Goal: Task Accomplishment & Management: Complete application form

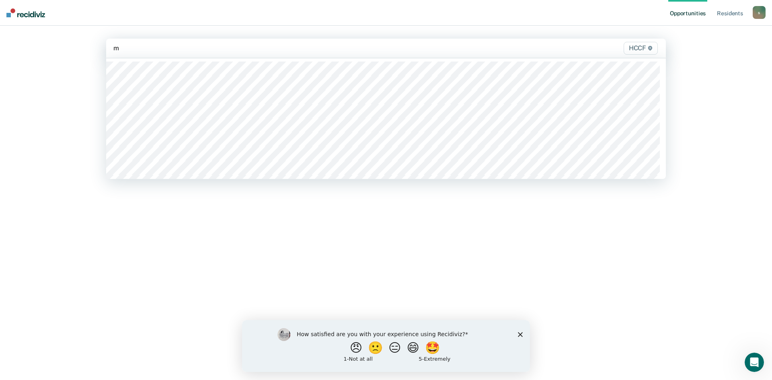
type input "md"
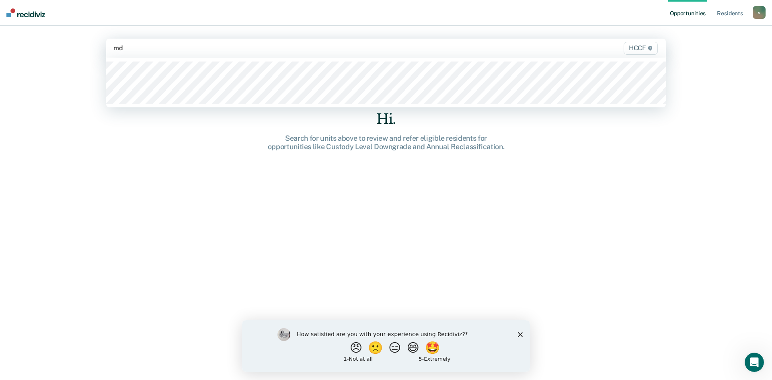
type input "md2"
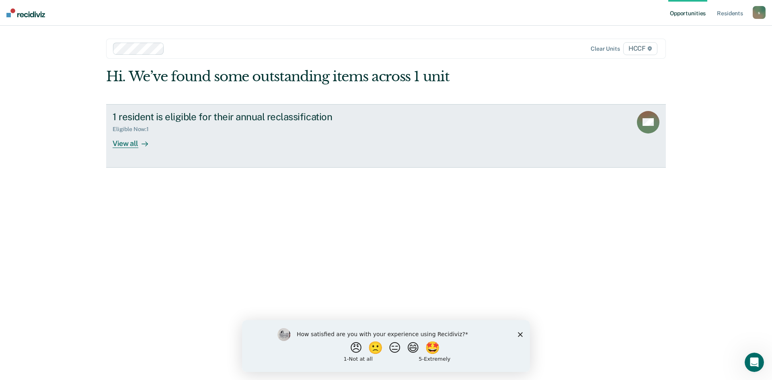
click at [135, 131] on div "Eligible Now : 1" at bounding box center [134, 129] width 43 height 7
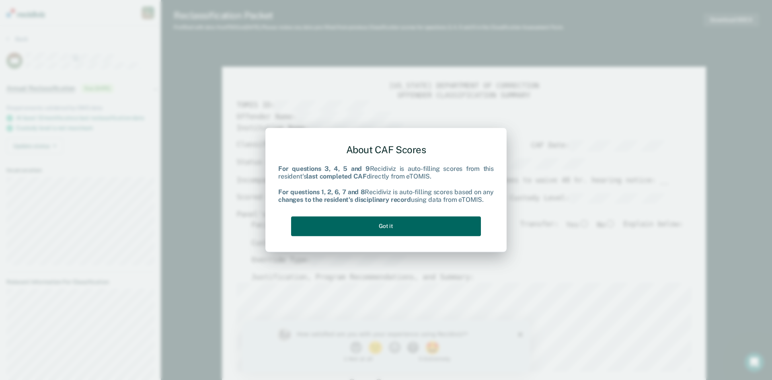
click at [474, 219] on button "Got it" at bounding box center [386, 226] width 190 height 20
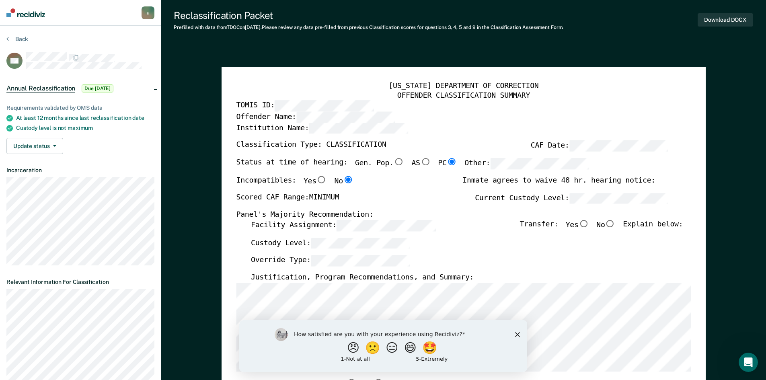
click at [517, 332] on icon "Close survey" at bounding box center [517, 334] width 5 height 5
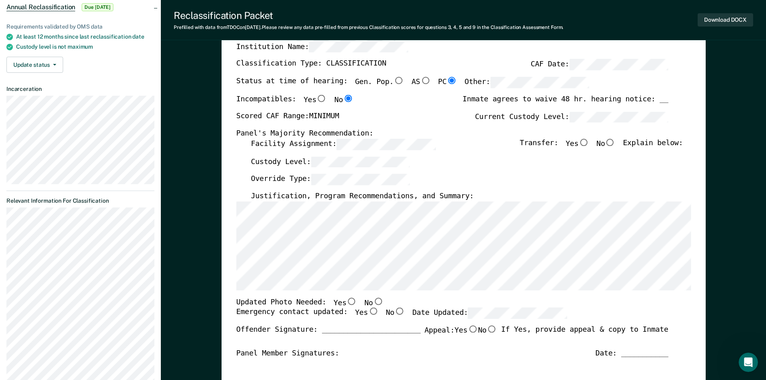
scroll to position [121, 0]
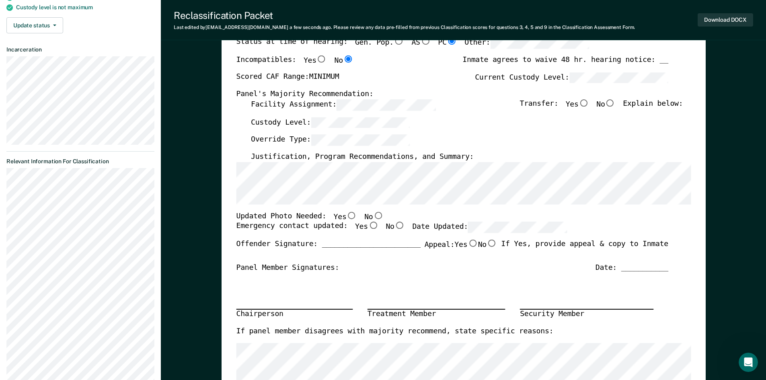
click at [346, 214] on input "Yes" at bounding box center [351, 214] width 10 height 7
type textarea "x"
radio input "true"
click at [367, 224] on input "Yes" at bounding box center [372, 225] width 10 height 7
type textarea "x"
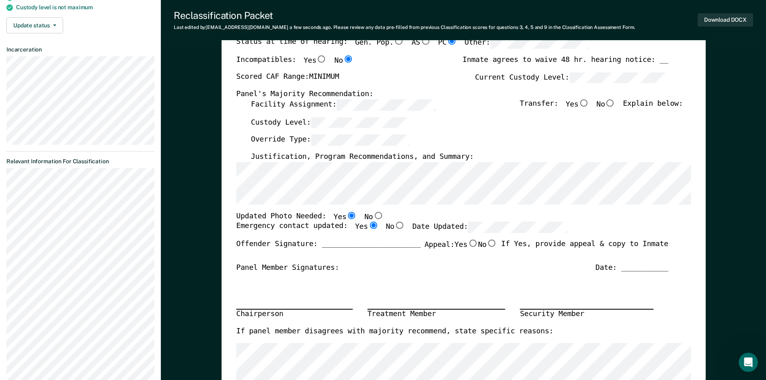
radio input "true"
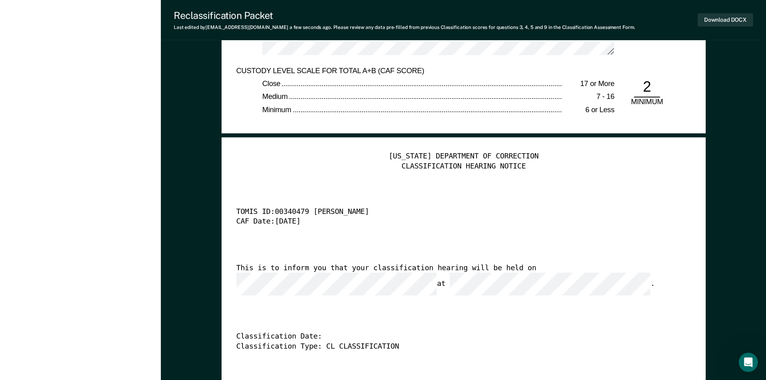
scroll to position [1824, 0]
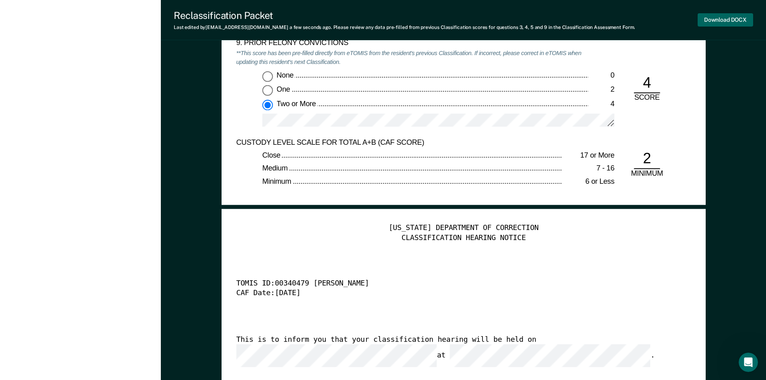
click at [720, 21] on button "Download DOCX" at bounding box center [724, 19] width 55 height 13
type textarea "x"
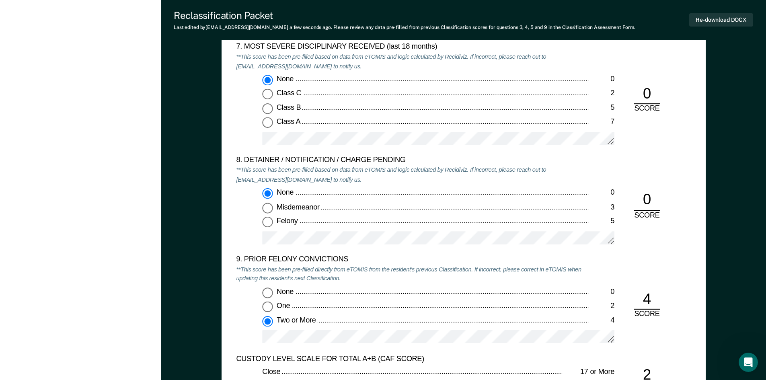
scroll to position [1502, 0]
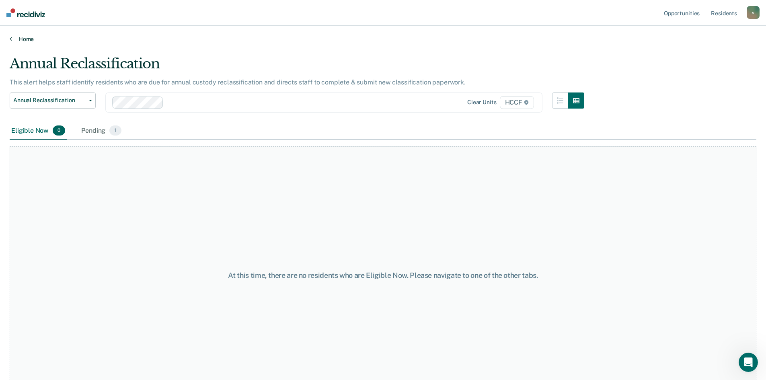
click at [14, 38] on link "Home" at bounding box center [383, 38] width 746 height 7
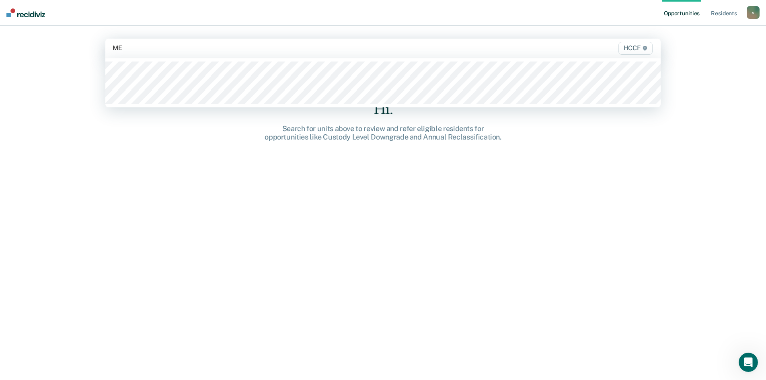
type input "ME1"
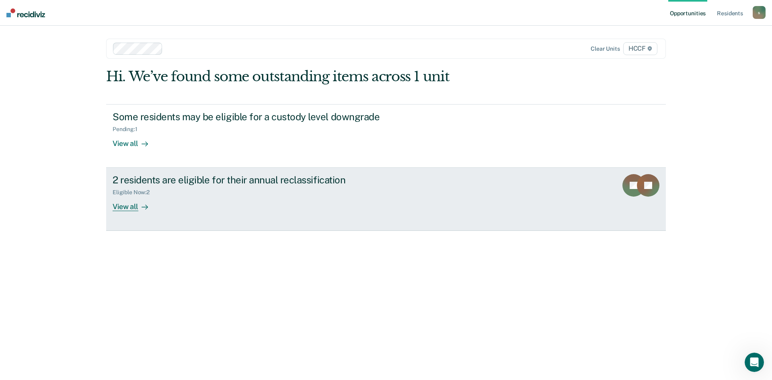
click at [132, 210] on div "View all" at bounding box center [135, 204] width 45 height 16
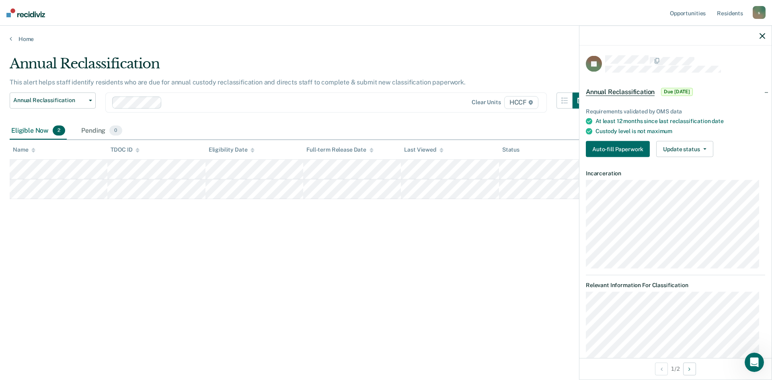
click at [560, 246] on div "Annual Reclassification This alert helps staff identify residents who are due f…" at bounding box center [386, 187] width 752 height 264
click at [123, 232] on div "Annual Reclassification This alert helps staff identify residents who are due f…" at bounding box center [386, 187] width 752 height 264
click at [764, 36] on icon "button" at bounding box center [762, 36] width 6 height 6
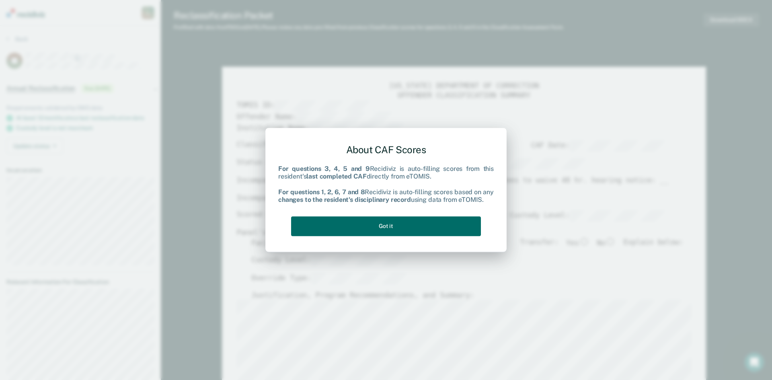
click at [379, 237] on div "About CAF Scores For questions 3, 4, 5 and 9 Recidiviz is auto-filling scores f…" at bounding box center [385, 188] width 215 height 102
click at [380, 231] on button "Got it" at bounding box center [386, 226] width 190 height 20
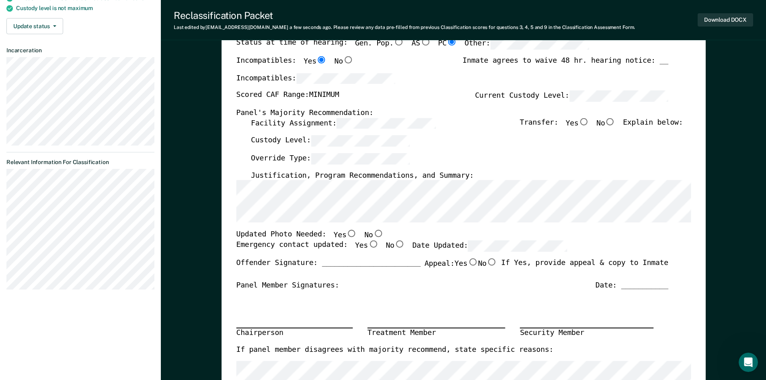
scroll to position [121, 0]
click at [346, 230] on input "Yes" at bounding box center [351, 232] width 10 height 7
type textarea "x"
radio input "true"
click at [367, 244] on input "Yes" at bounding box center [372, 243] width 10 height 7
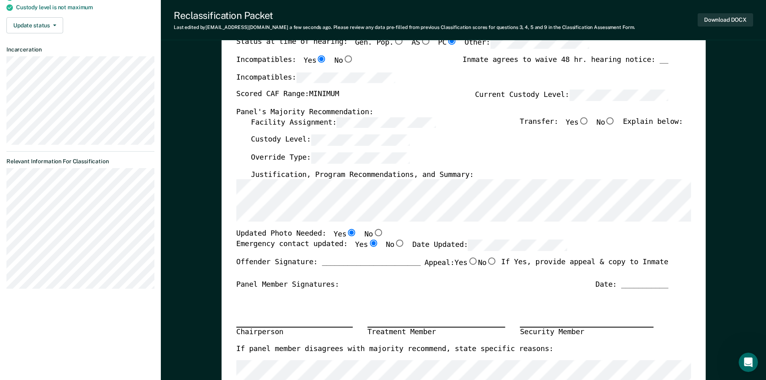
type textarea "x"
radio input "true"
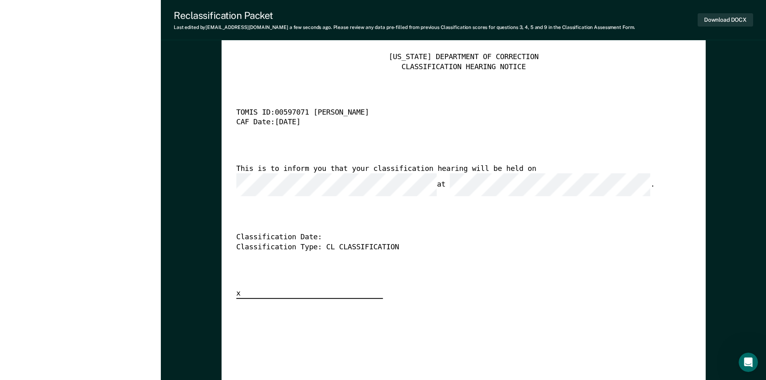
scroll to position [1889, 0]
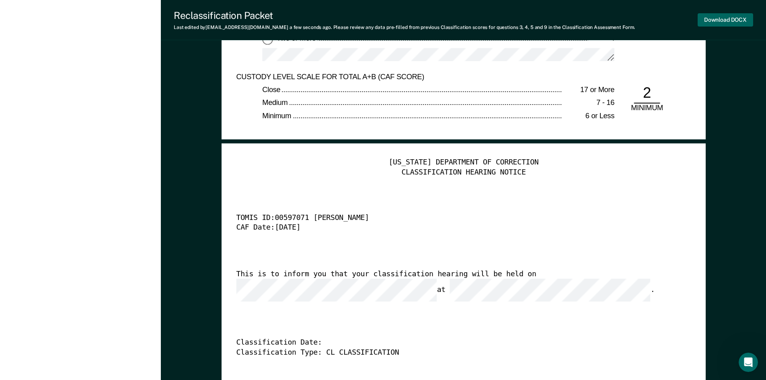
click at [723, 23] on button "Download DOCX" at bounding box center [724, 19] width 55 height 13
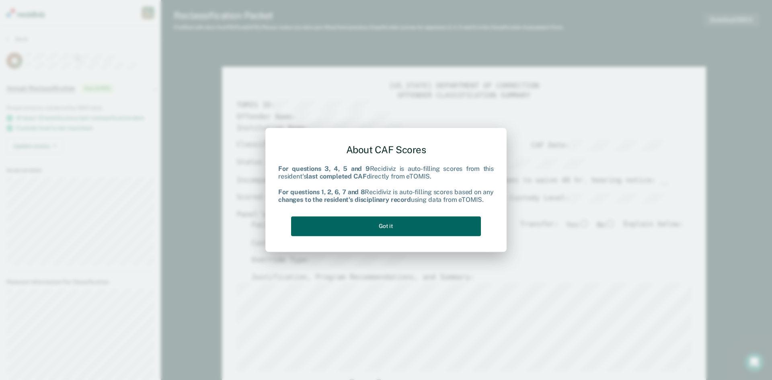
click at [429, 218] on button "Got it" at bounding box center [386, 226] width 190 height 20
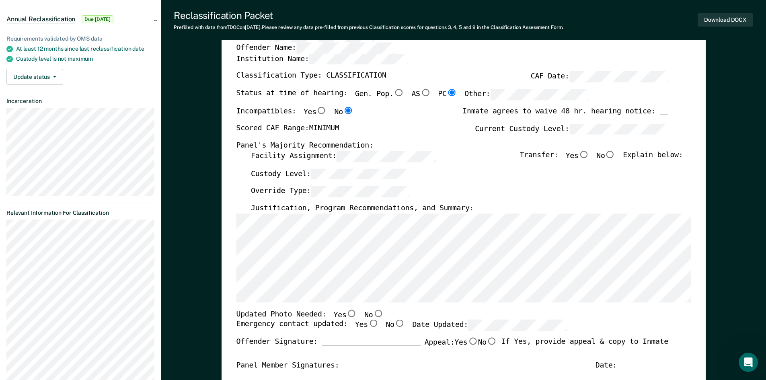
scroll to position [80, 0]
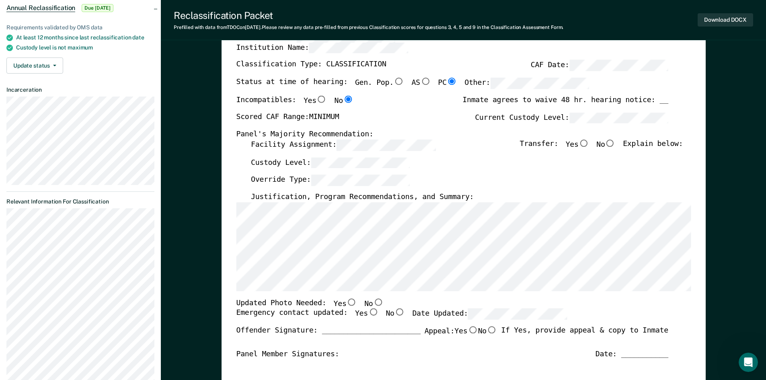
click at [615, 142] on input "No" at bounding box center [610, 142] width 10 height 7
type textarea "x"
radio input "true"
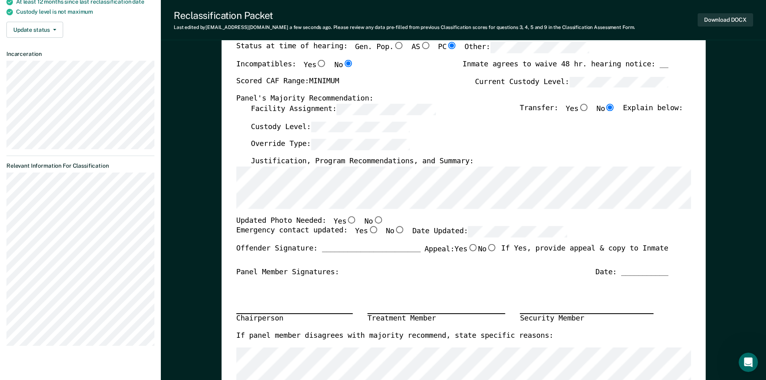
scroll to position [121, 0]
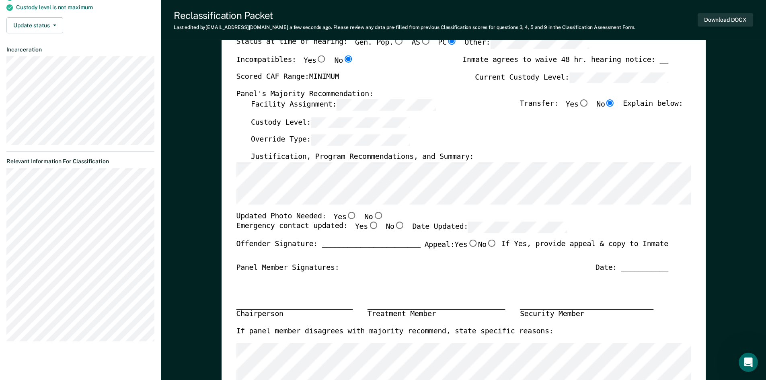
click at [346, 216] on input "Yes" at bounding box center [351, 214] width 10 height 7
type textarea "x"
radio input "true"
click at [367, 226] on input "Yes" at bounding box center [372, 225] width 10 height 7
type textarea "x"
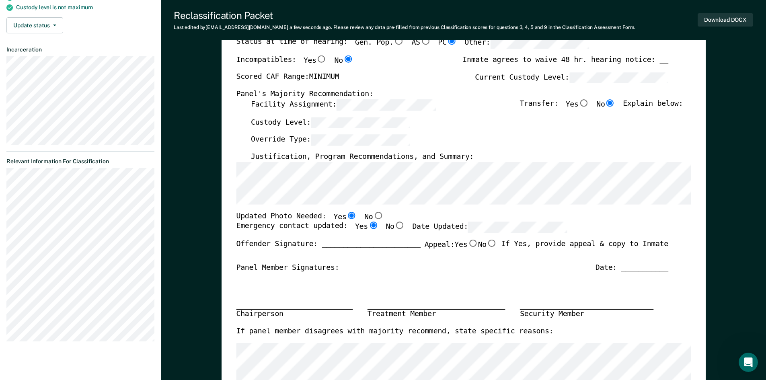
radio input "true"
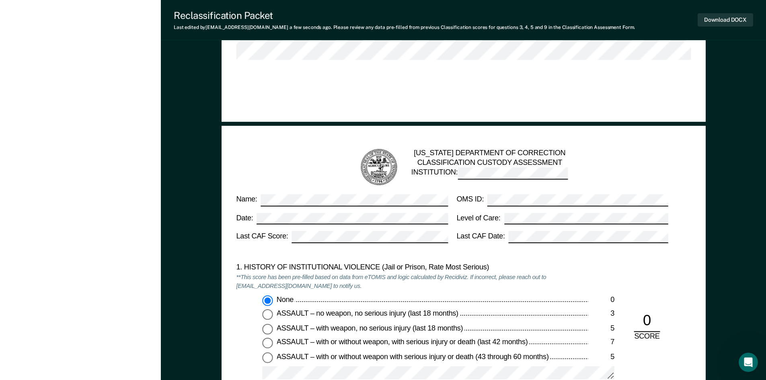
scroll to position [497, 0]
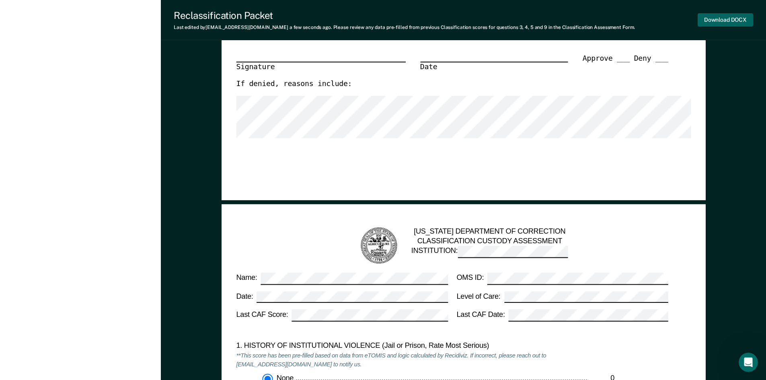
click at [709, 21] on button "Download DOCX" at bounding box center [724, 19] width 55 height 13
type textarea "x"
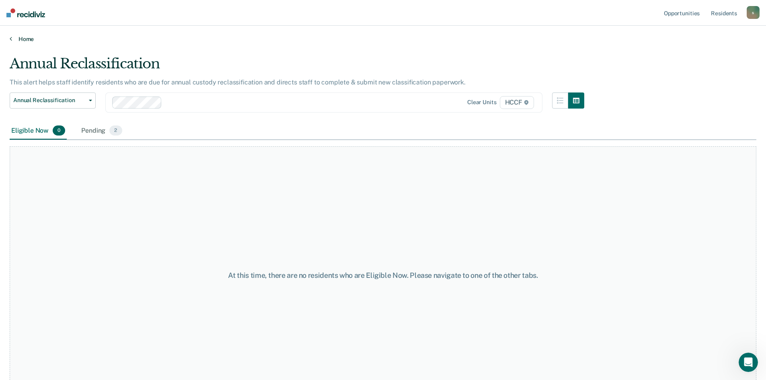
click at [14, 39] on link "Home" at bounding box center [383, 38] width 746 height 7
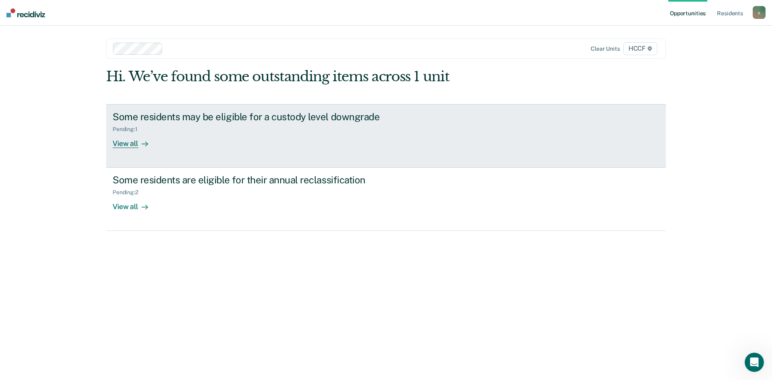
click at [161, 119] on div "Some residents may be eligible for a custody level downgrade" at bounding box center [254, 117] width 282 height 12
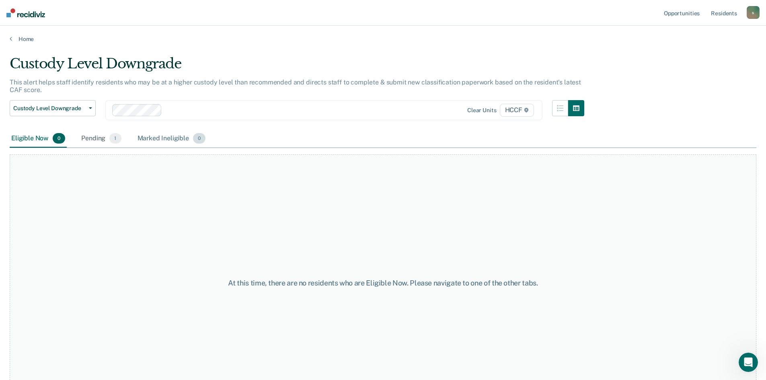
scroll to position [32, 0]
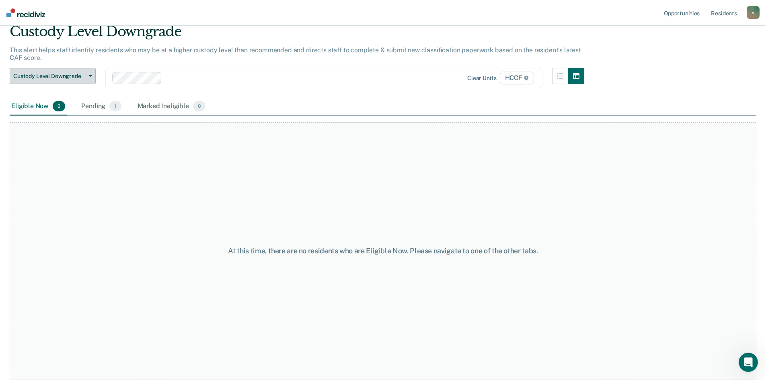
click at [60, 76] on span "Custody Level Downgrade" at bounding box center [49, 76] width 72 height 7
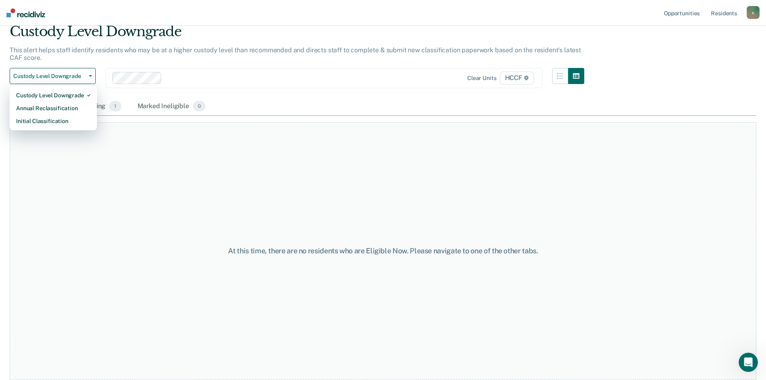
click at [157, 183] on div "At this time, there are no residents who are Eligible Now. Please navigate to o…" at bounding box center [383, 251] width 746 height 258
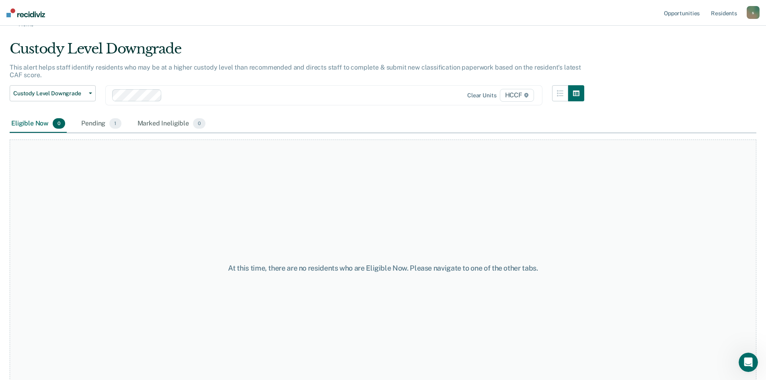
scroll to position [0, 0]
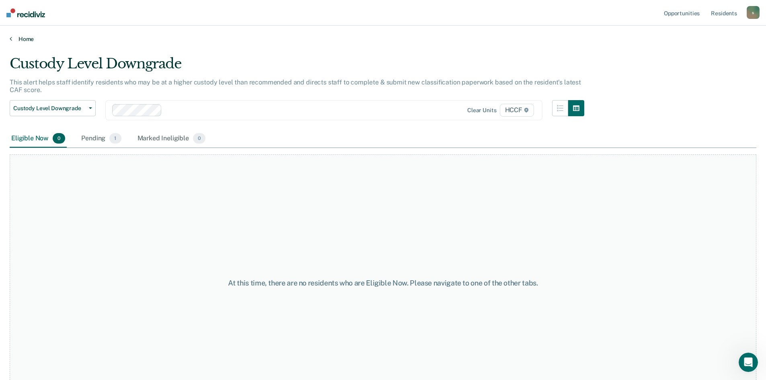
click at [29, 41] on link "Home" at bounding box center [383, 38] width 746 height 7
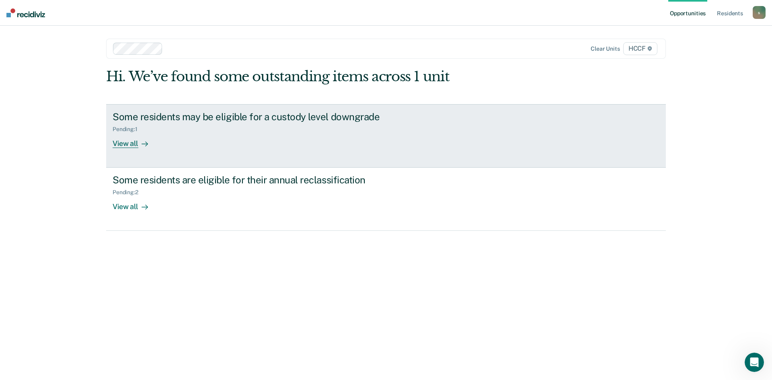
click at [132, 145] on div "View all" at bounding box center [135, 140] width 45 height 16
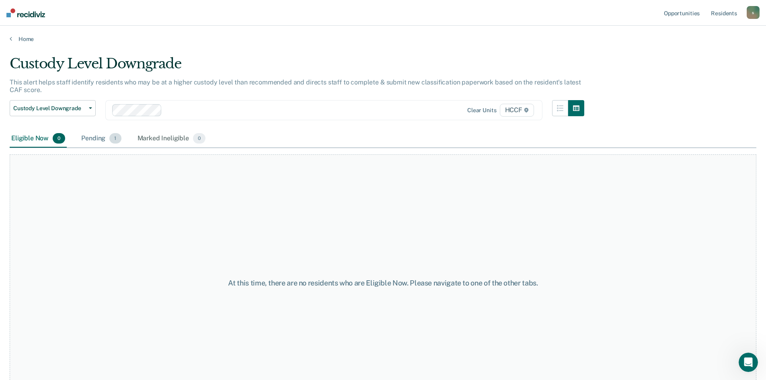
click at [107, 137] on div "Pending 1" at bounding box center [101, 139] width 43 height 18
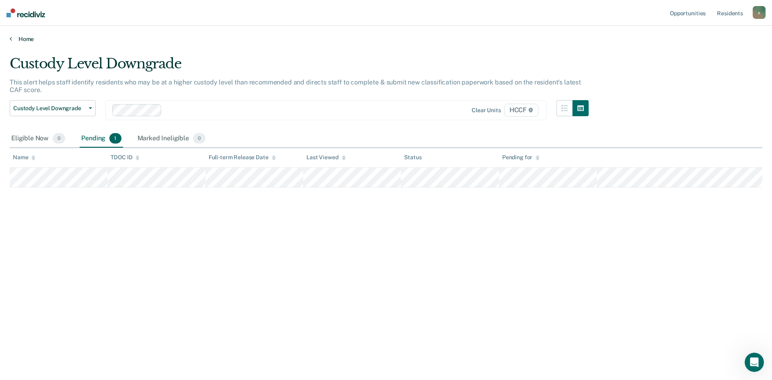
click at [23, 39] on link "Home" at bounding box center [386, 38] width 752 height 7
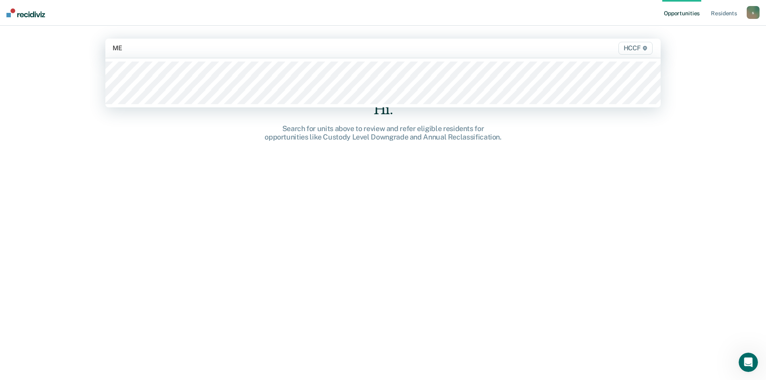
type input "ME2"
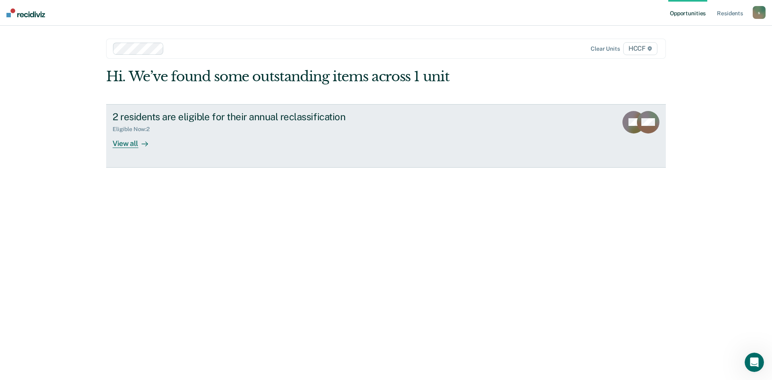
click at [135, 140] on div "View all" at bounding box center [135, 140] width 45 height 16
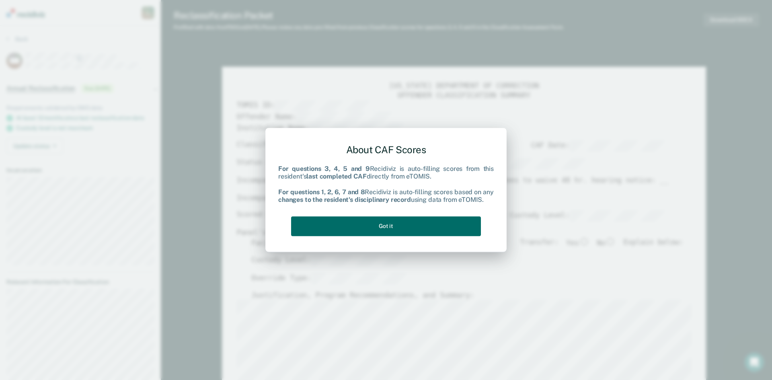
click at [375, 238] on div "About CAF Scores For questions 3, 4, 5 and 9 Recidiviz is auto-filling scores f…" at bounding box center [385, 188] width 215 height 102
click at [378, 230] on button "Got it" at bounding box center [386, 226] width 190 height 20
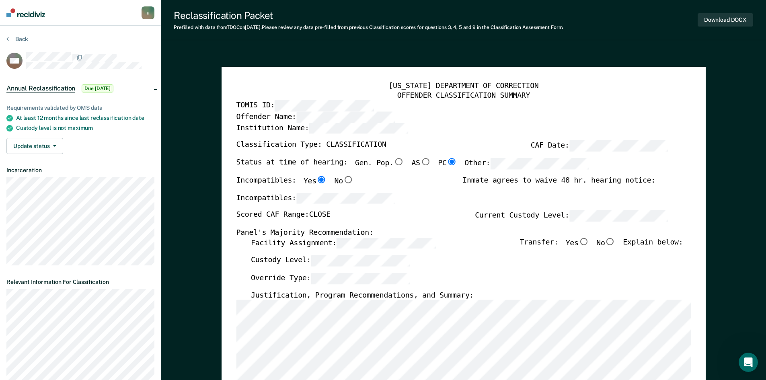
click at [615, 241] on input "No" at bounding box center [610, 241] width 10 height 7
type textarea "x"
radio input "true"
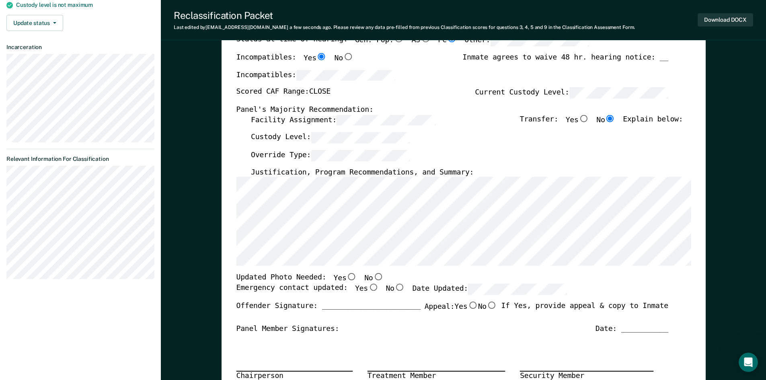
scroll to position [161, 0]
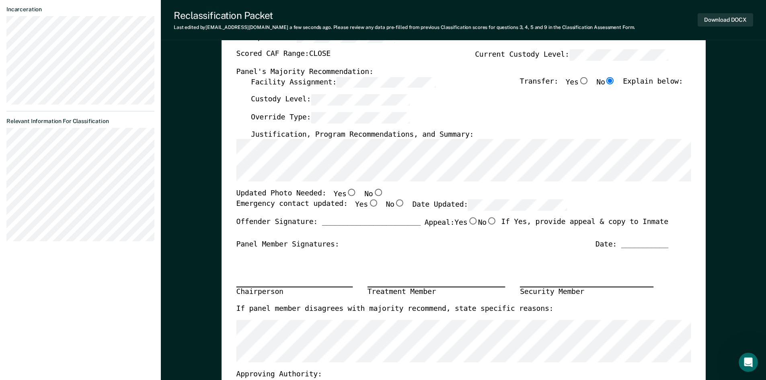
click at [346, 190] on input "Yes" at bounding box center [351, 192] width 10 height 7
type textarea "x"
radio input "true"
click at [367, 204] on input "Yes" at bounding box center [372, 202] width 10 height 7
type textarea "x"
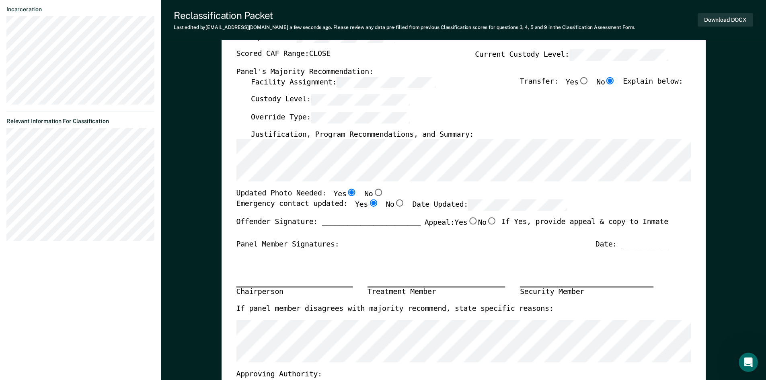
radio input "true"
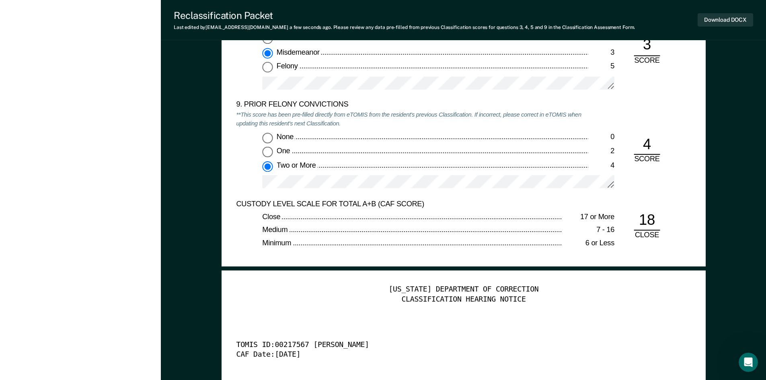
scroll to position [1769, 0]
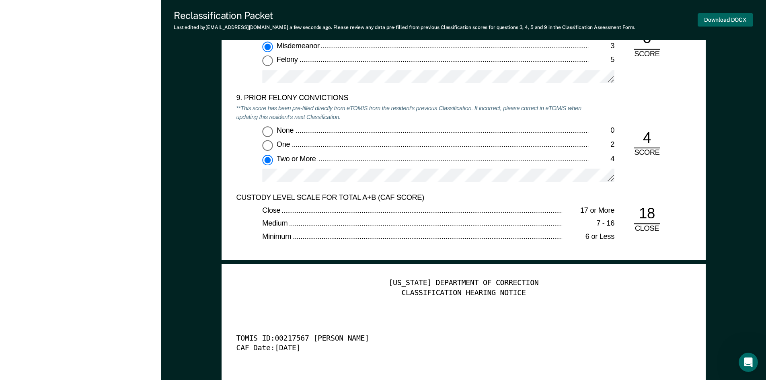
click at [701, 25] on button "Download DOCX" at bounding box center [724, 19] width 55 height 13
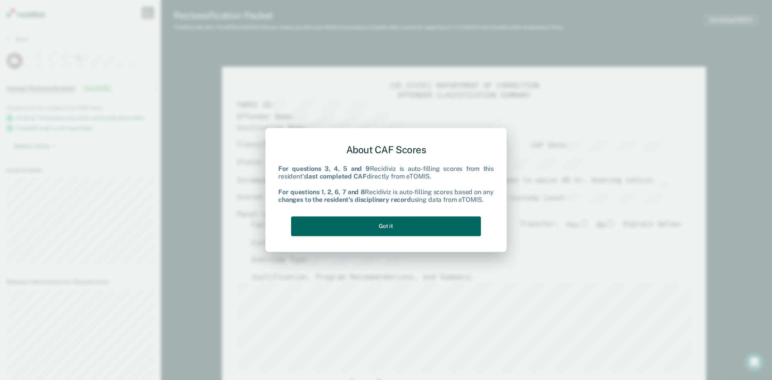
click at [414, 228] on button "Got it" at bounding box center [386, 226] width 190 height 20
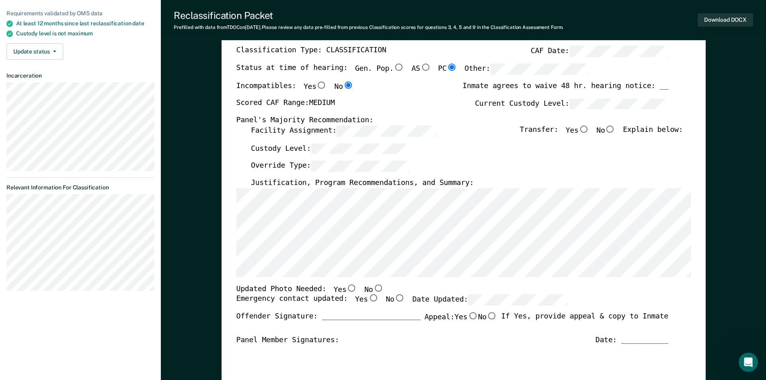
scroll to position [121, 0]
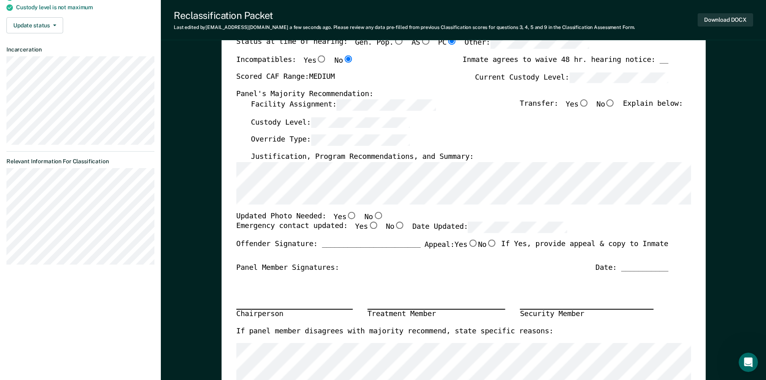
click at [346, 213] on input "Yes" at bounding box center [351, 214] width 10 height 7
type textarea "x"
radio input "true"
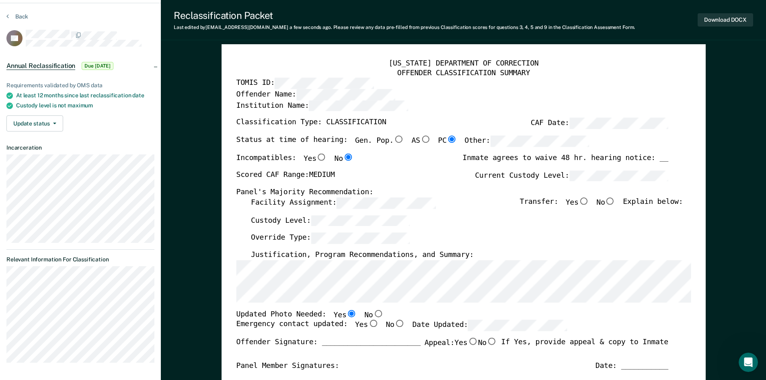
scroll to position [0, 0]
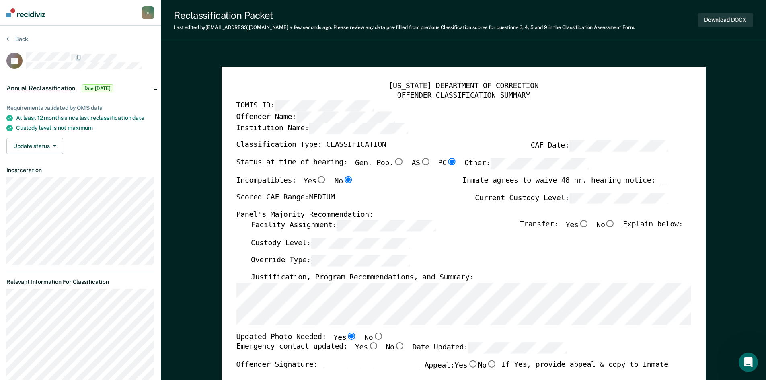
click at [615, 222] on input "No" at bounding box center [610, 223] width 10 height 7
type textarea "x"
radio input "true"
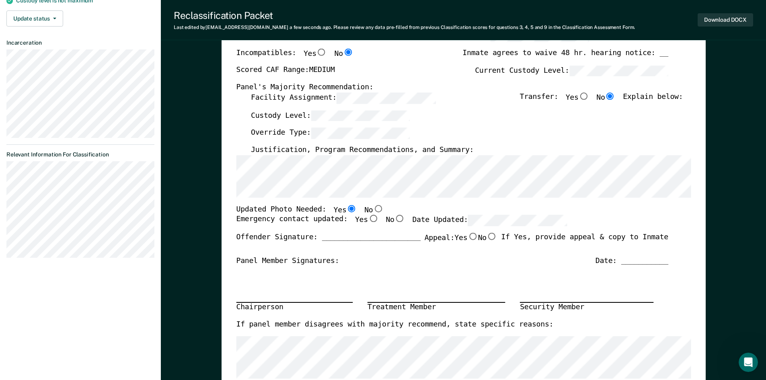
scroll to position [161, 0]
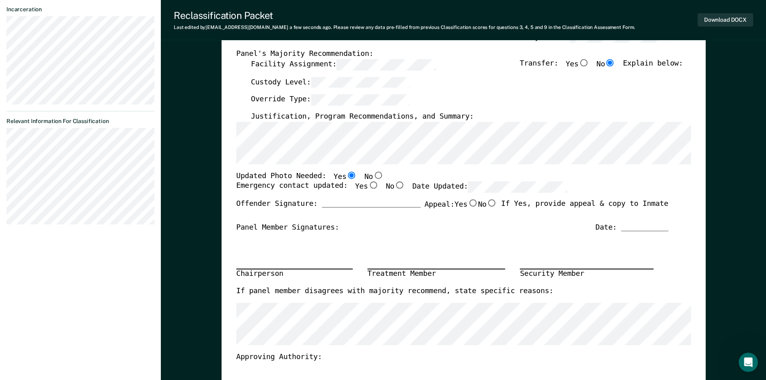
click at [367, 186] on input "Yes" at bounding box center [372, 185] width 10 height 7
type textarea "x"
radio input "true"
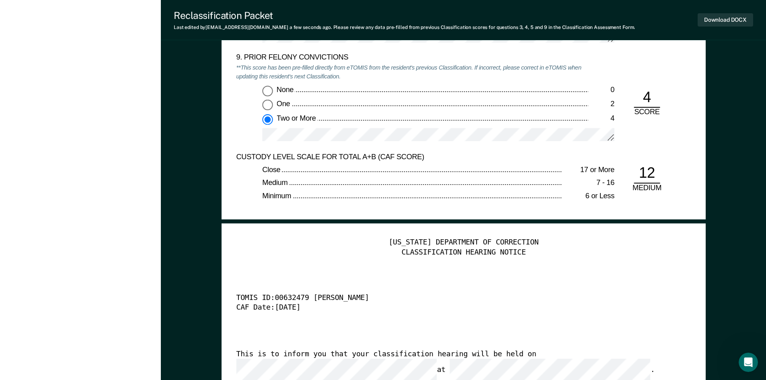
scroll to position [1809, 0]
click at [728, 21] on button "Download DOCX" at bounding box center [724, 19] width 55 height 13
type textarea "x"
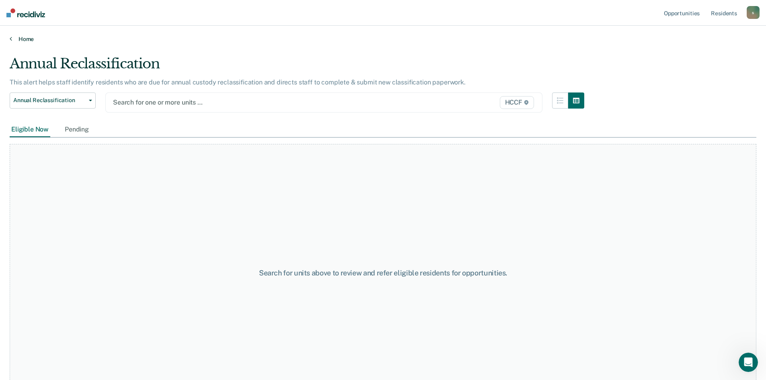
click at [12, 38] on link "Home" at bounding box center [383, 38] width 746 height 7
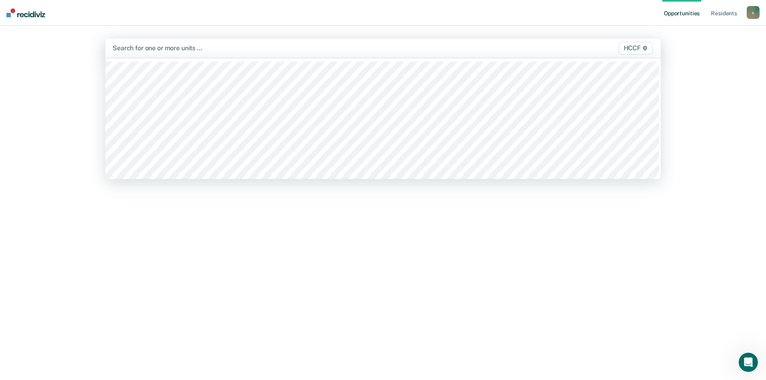
click at [178, 51] on div at bounding box center [302, 47] width 378 height 9
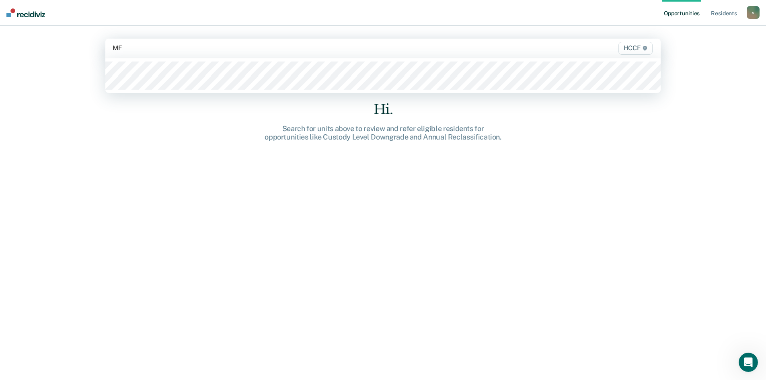
type input "MF1"
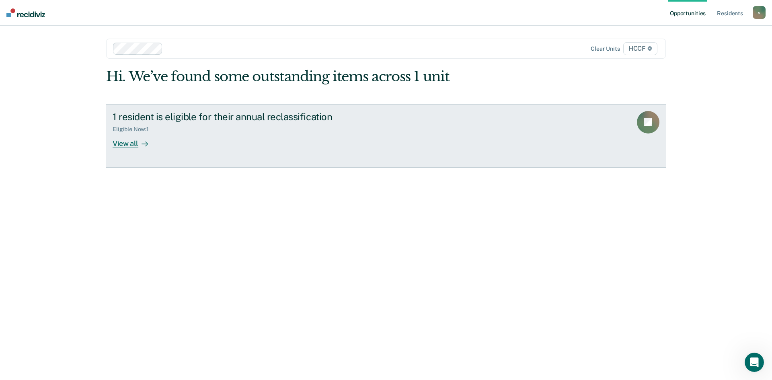
click at [132, 153] on link "1 resident is eligible for their annual reclassification Eligible Now : 1 View …" at bounding box center [386, 136] width 560 height 64
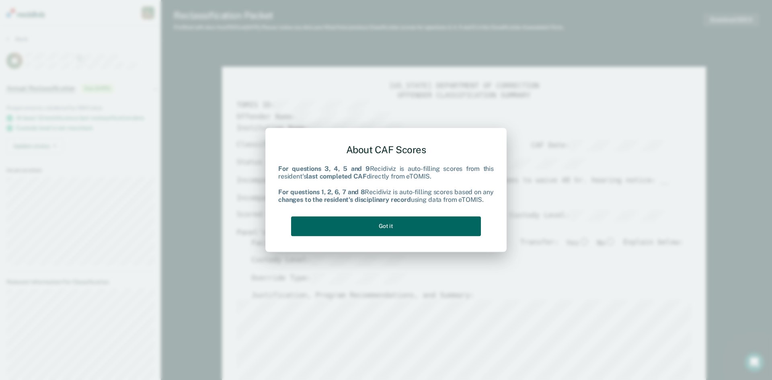
click at [428, 217] on button "Got it" at bounding box center [386, 226] width 190 height 20
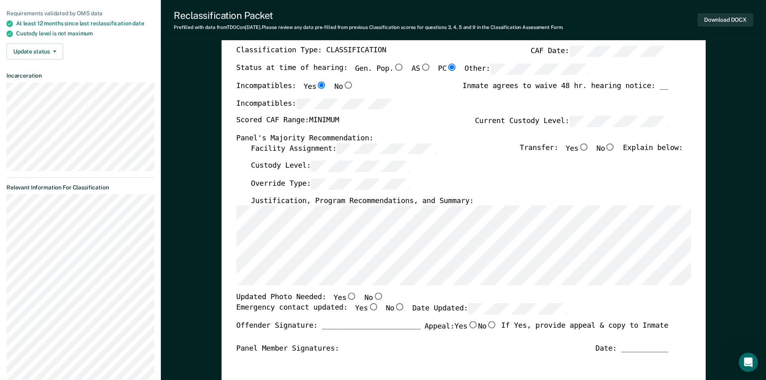
scroll to position [80, 0]
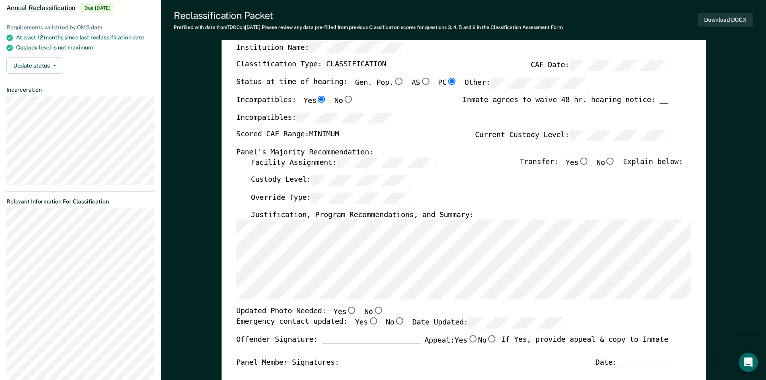
click at [615, 164] on input "No" at bounding box center [610, 160] width 10 height 7
type textarea "x"
radio input "true"
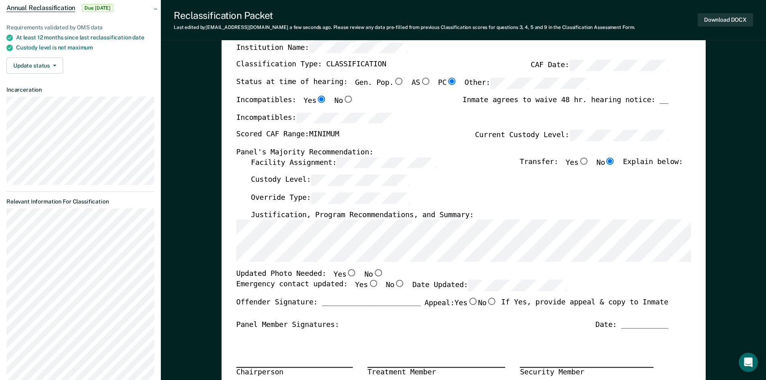
click at [373, 272] on input "No" at bounding box center [378, 272] width 10 height 7
type textarea "x"
radio input "true"
click at [367, 285] on input "Yes" at bounding box center [372, 283] width 10 height 7
type textarea "x"
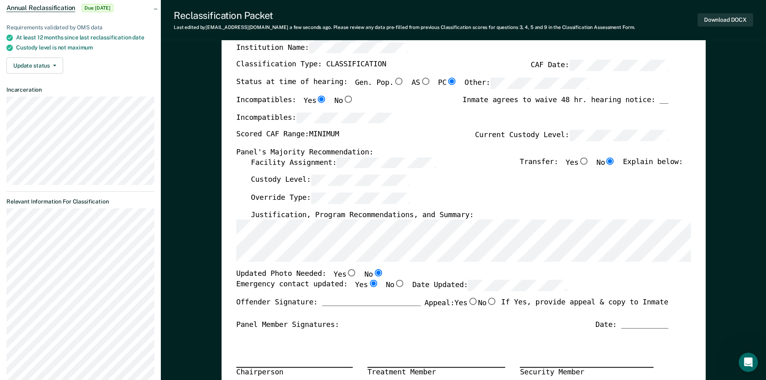
radio input "true"
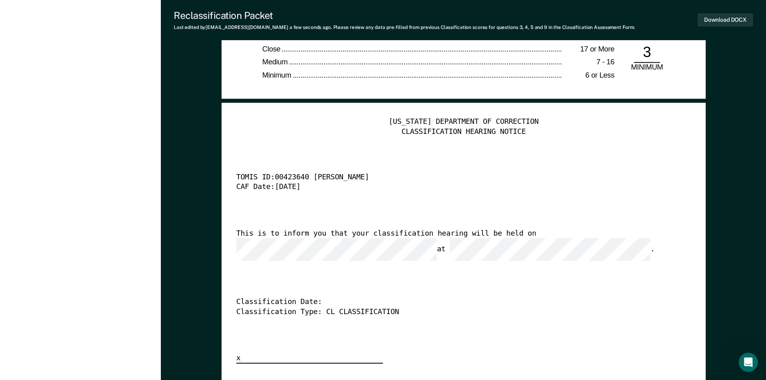
scroll to position [1929, 0]
click at [728, 21] on button "Download DOCX" at bounding box center [724, 19] width 55 height 13
type textarea "x"
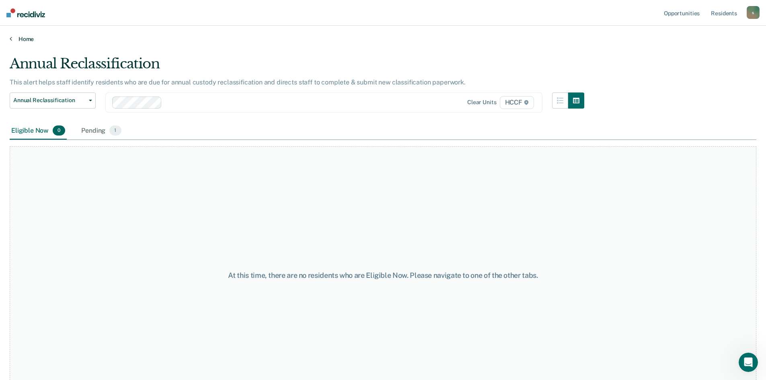
click at [14, 38] on link "Home" at bounding box center [383, 38] width 746 height 7
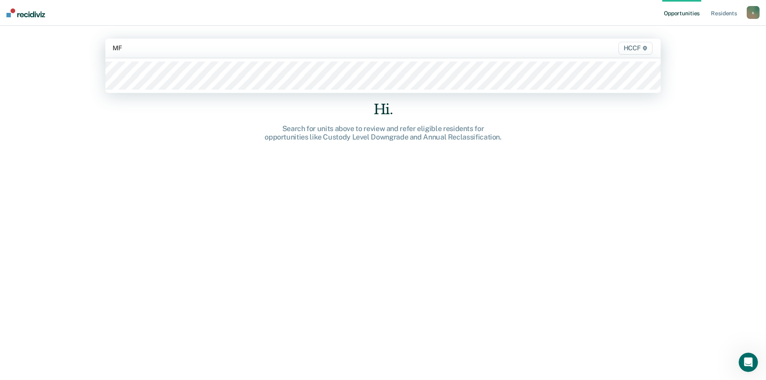
type input "MF2"
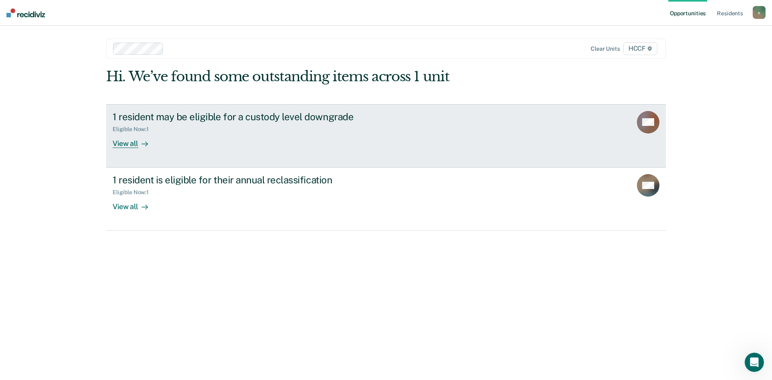
click at [135, 146] on div "View all" at bounding box center [135, 140] width 45 height 16
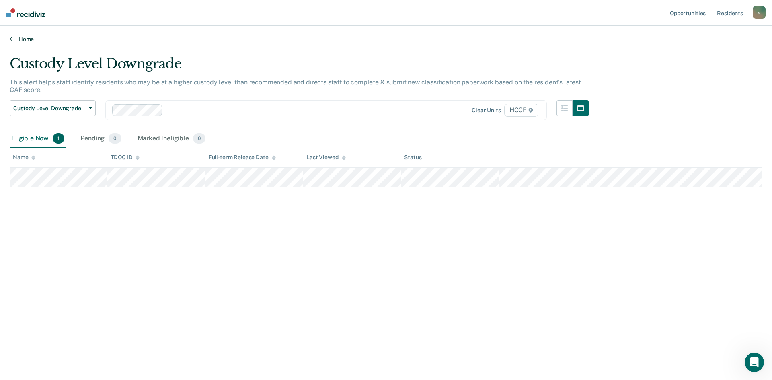
click at [23, 37] on link "Home" at bounding box center [386, 38] width 752 height 7
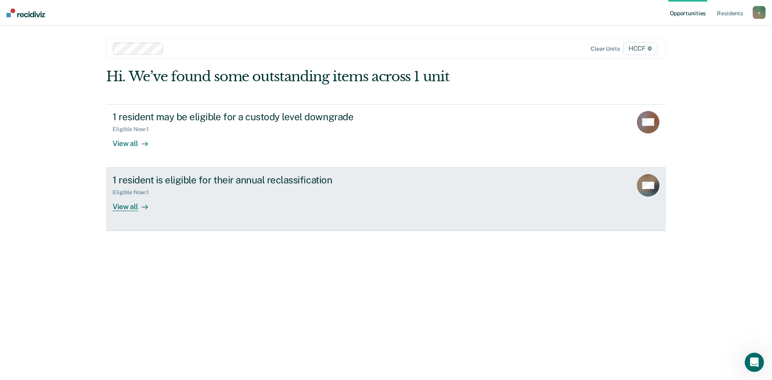
click at [140, 195] on div "Eligible Now : 1" at bounding box center [134, 192] width 43 height 7
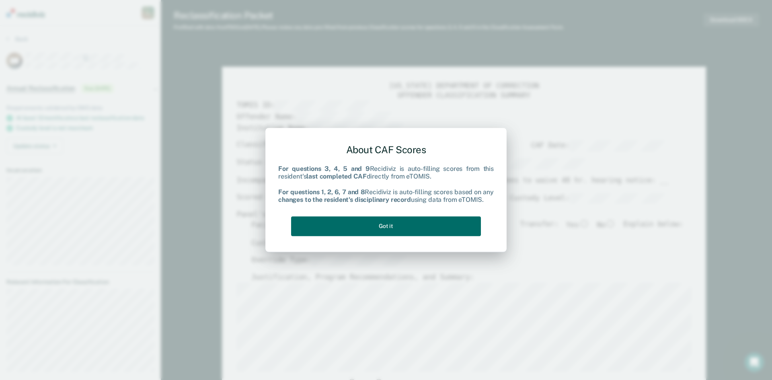
click at [339, 236] on div "About CAF Scores For questions 3, 4, 5 and 9 Recidiviz is auto-filling scores f…" at bounding box center [385, 188] width 215 height 102
click at [340, 233] on button "Got it" at bounding box center [386, 226] width 190 height 20
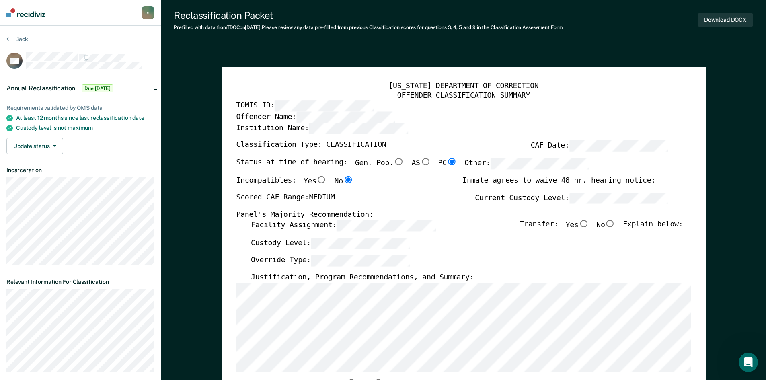
click at [615, 225] on input "No" at bounding box center [610, 223] width 10 height 7
type textarea "x"
radio input "true"
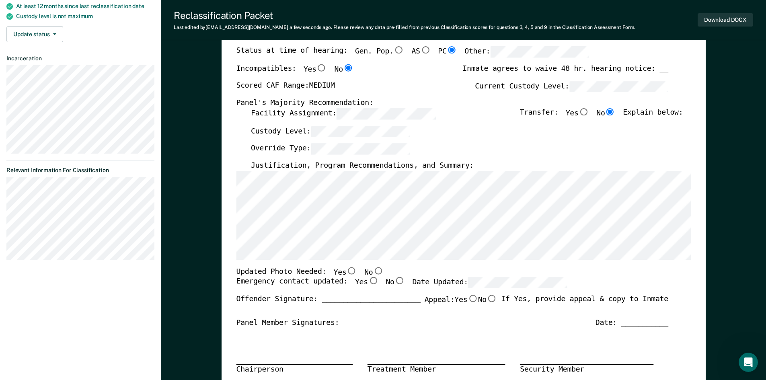
scroll to position [121, 0]
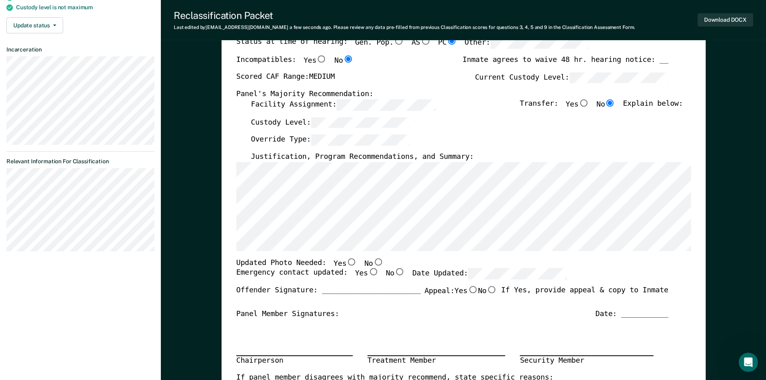
click at [390, 253] on div "[US_STATE] DEPARTMENT OF CORRECTION OFFENDER CLASSIFICATION SUMMARY TOMIS ID: O…" at bounding box center [463, 261] width 455 height 600
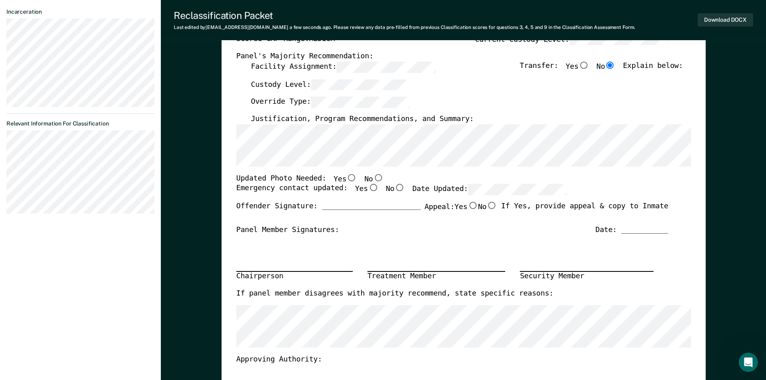
scroll to position [161, 0]
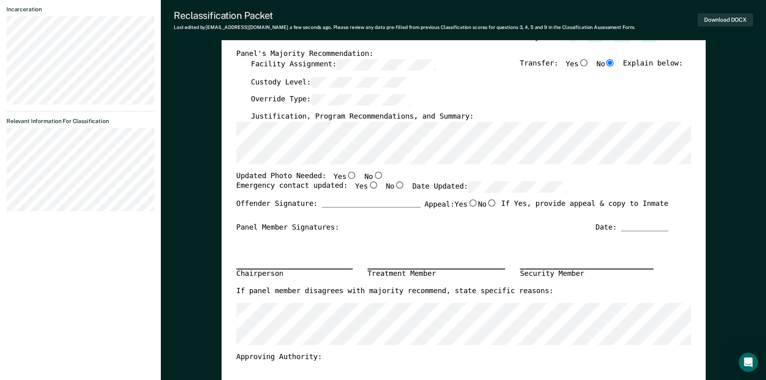
click at [373, 177] on input "No" at bounding box center [378, 174] width 10 height 7
type textarea "x"
radio input "true"
click at [367, 183] on input "Yes" at bounding box center [372, 185] width 10 height 7
type textarea "x"
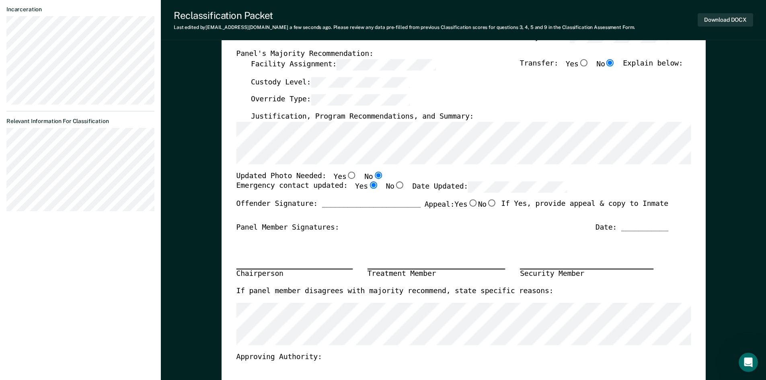
radio input "true"
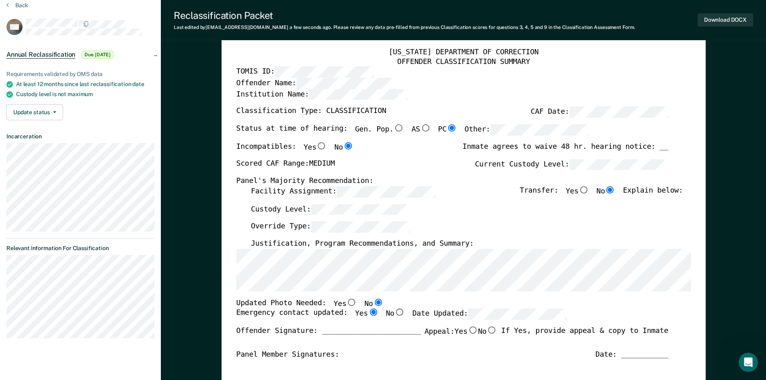
scroll to position [0, 0]
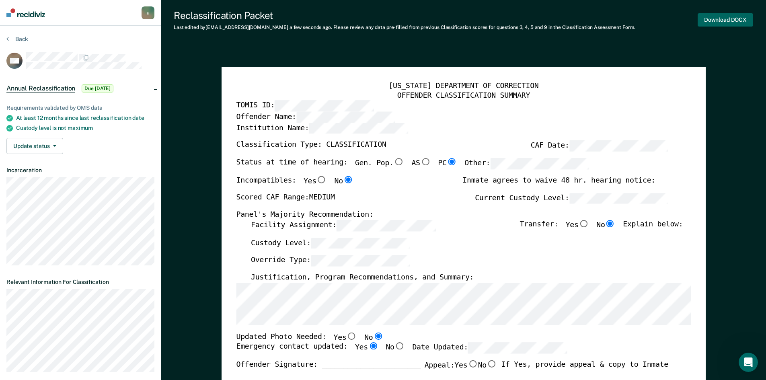
click at [705, 22] on button "Download DOCX" at bounding box center [724, 19] width 55 height 13
type textarea "x"
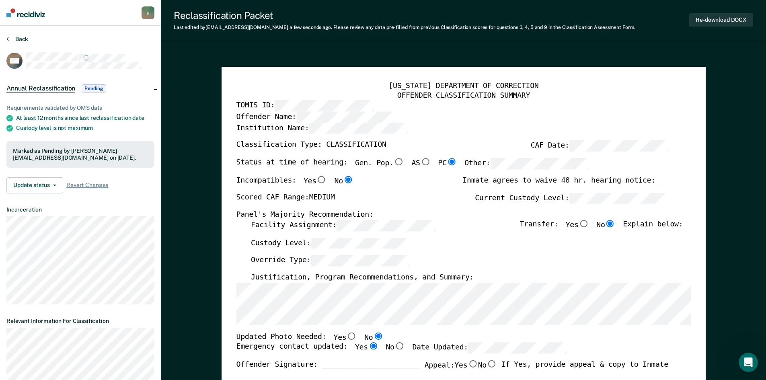
click at [15, 38] on button "Back" at bounding box center [17, 38] width 22 height 7
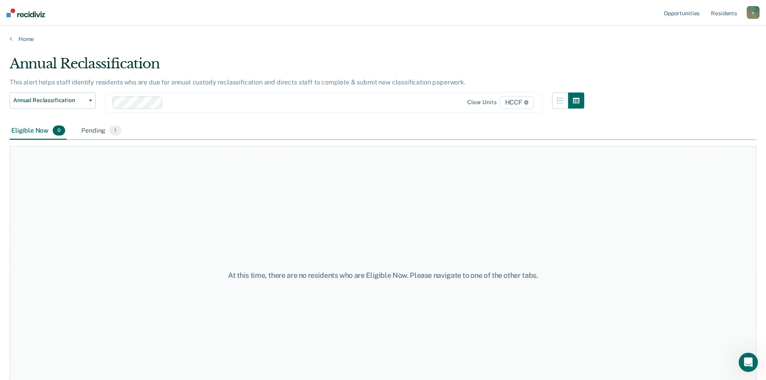
click at [24, 35] on div "Home" at bounding box center [383, 34] width 766 height 17
click at [23, 38] on link "Home" at bounding box center [383, 38] width 746 height 7
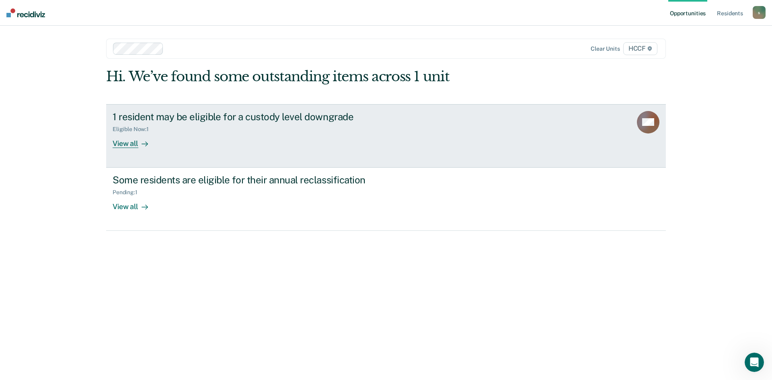
click at [119, 128] on div "Eligible Now : 1" at bounding box center [134, 129] width 43 height 7
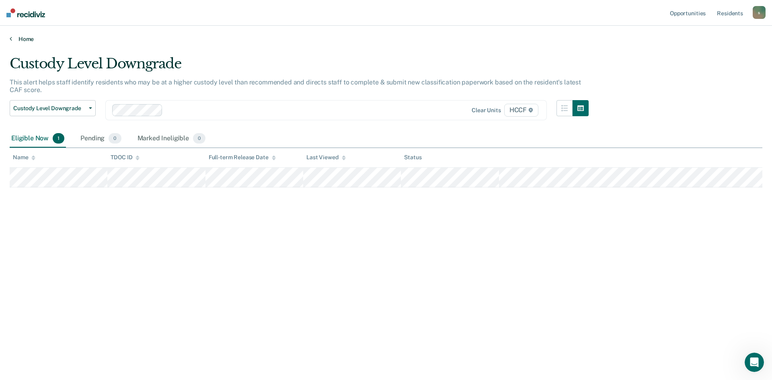
click at [17, 38] on link "Home" at bounding box center [386, 38] width 752 height 7
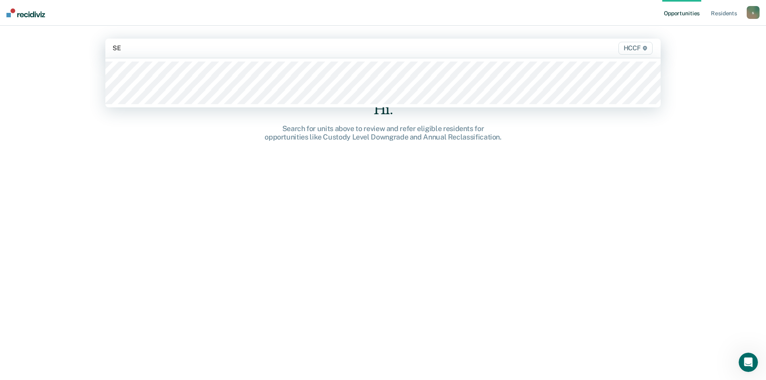
type input "SEG"
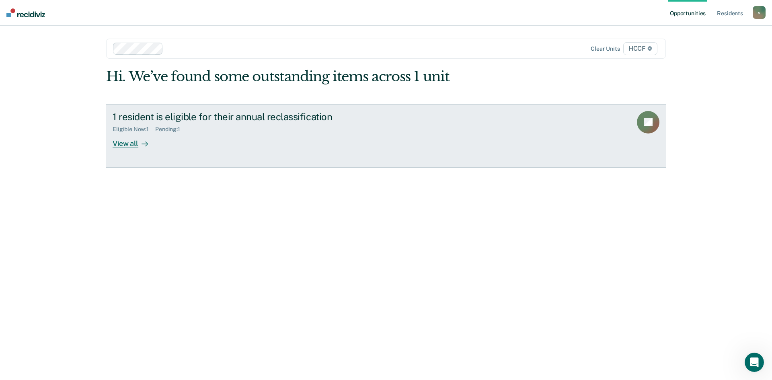
click at [133, 141] on div "View all" at bounding box center [135, 140] width 45 height 16
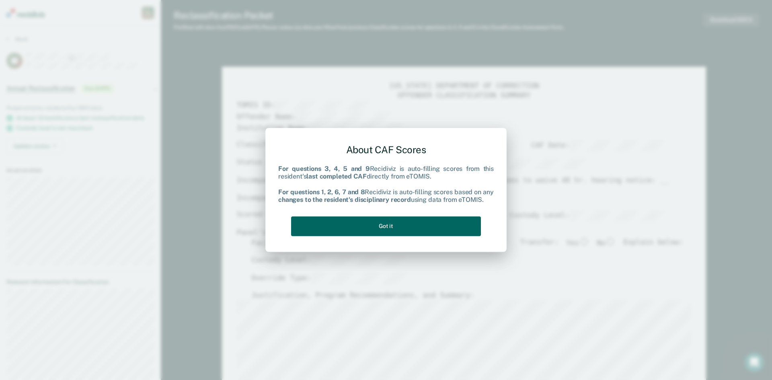
click at [406, 226] on button "Got it" at bounding box center [386, 226] width 190 height 20
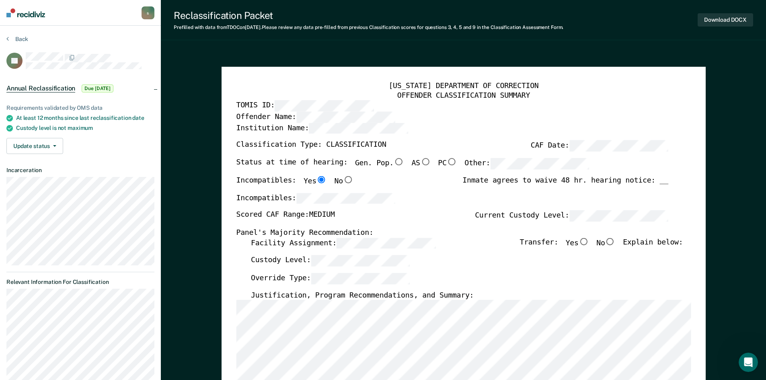
click at [613, 240] on input "No" at bounding box center [610, 241] width 10 height 7
type textarea "x"
radio input "true"
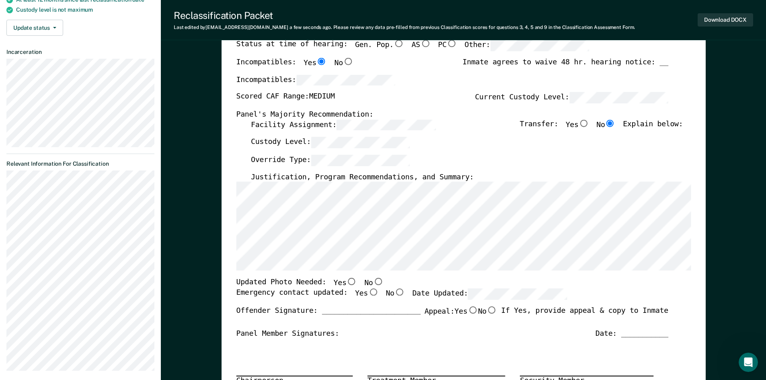
scroll to position [121, 0]
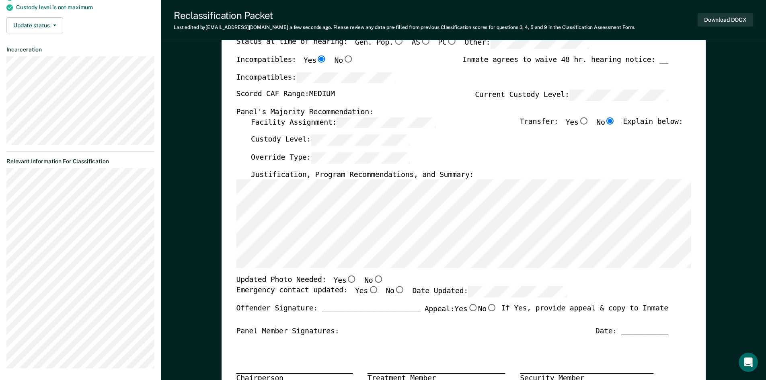
click at [431, 274] on div "[US_STATE] DEPARTMENT OF CORRECTION OFFENDER CLASSIFICATION SUMMARY TOMIS ID: O…" at bounding box center [463, 270] width 455 height 618
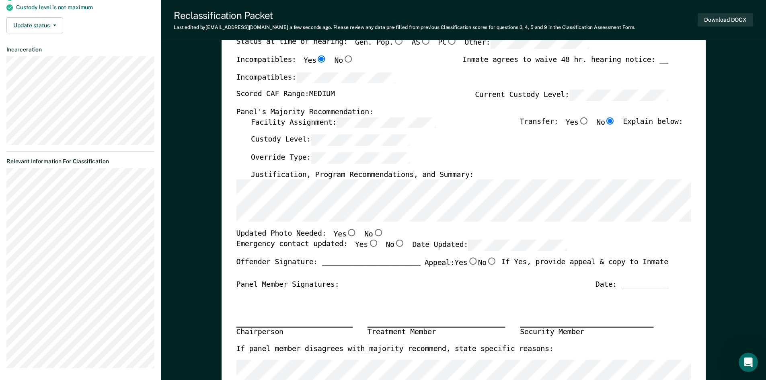
click at [346, 232] on input "Yes" at bounding box center [351, 232] width 10 height 7
type textarea "x"
radio input "true"
click at [367, 245] on input "Yes" at bounding box center [372, 243] width 10 height 7
type textarea "x"
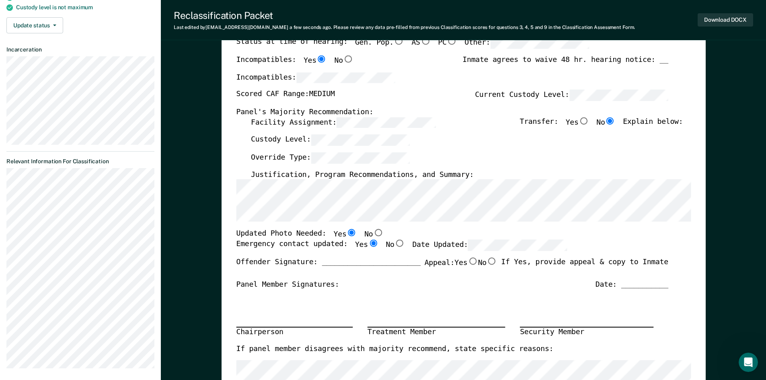
radio input "true"
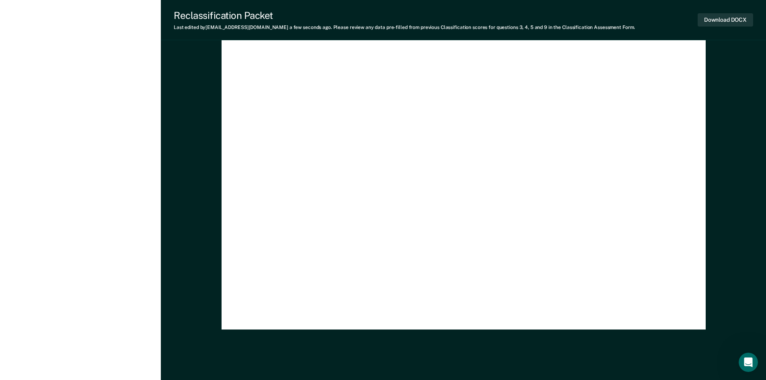
scroll to position [2346, 0]
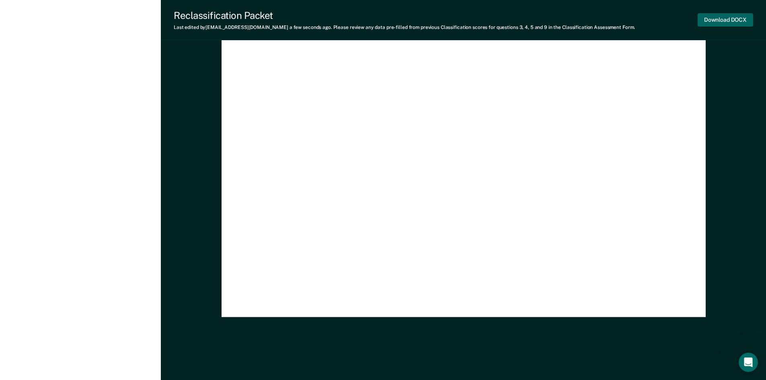
click at [710, 20] on button "Download DOCX" at bounding box center [724, 19] width 55 height 13
type textarea "x"
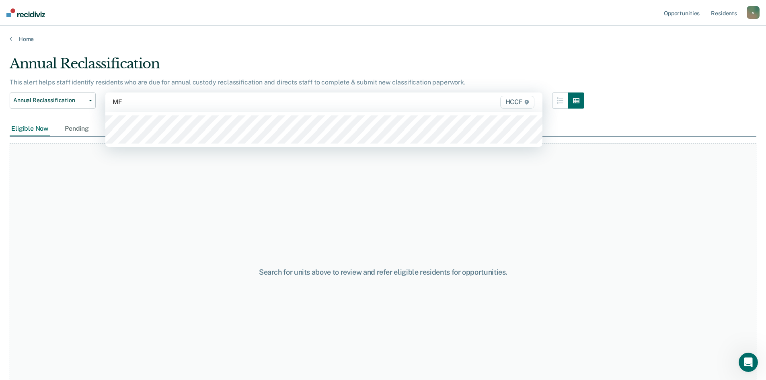
type input "MF2"
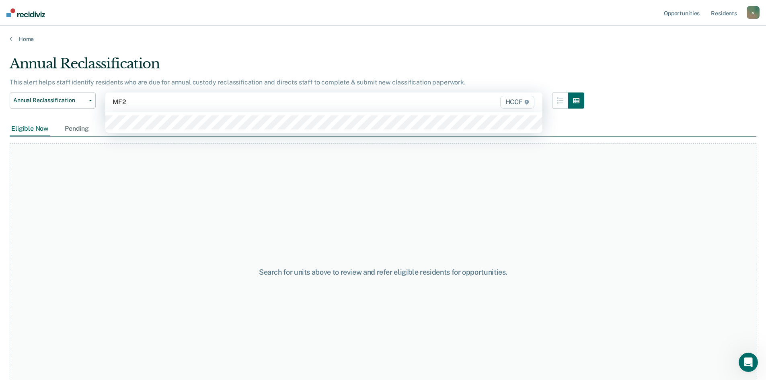
click at [195, 130] on div at bounding box center [323, 122] width 437 height 21
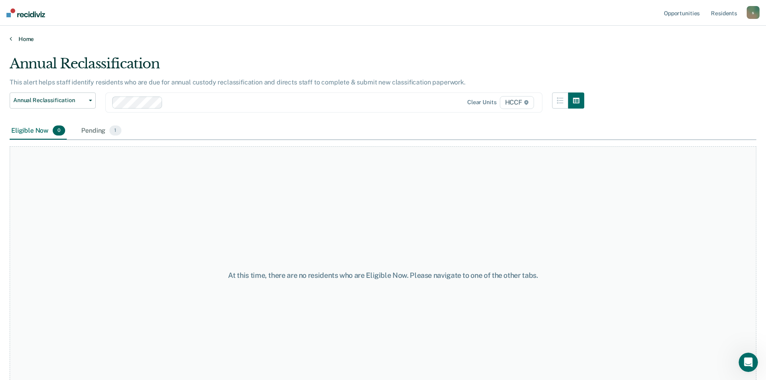
click at [28, 40] on link "Home" at bounding box center [383, 38] width 746 height 7
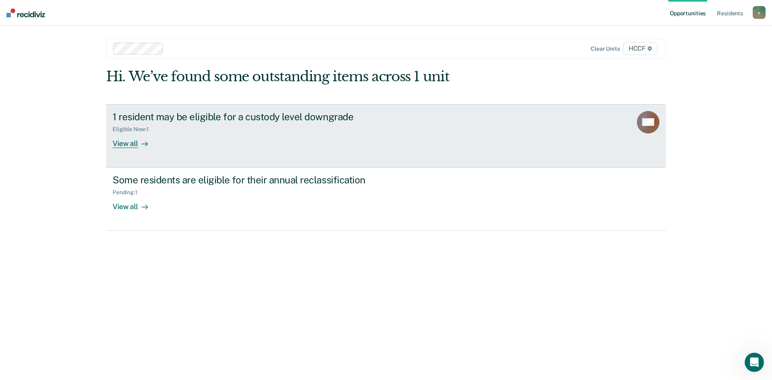
click at [144, 130] on div "Eligible Now : 1" at bounding box center [134, 129] width 43 height 7
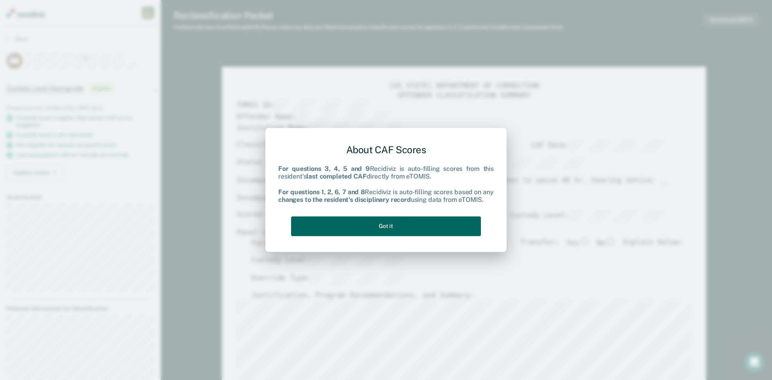
click at [413, 231] on button "Got it" at bounding box center [386, 226] width 190 height 20
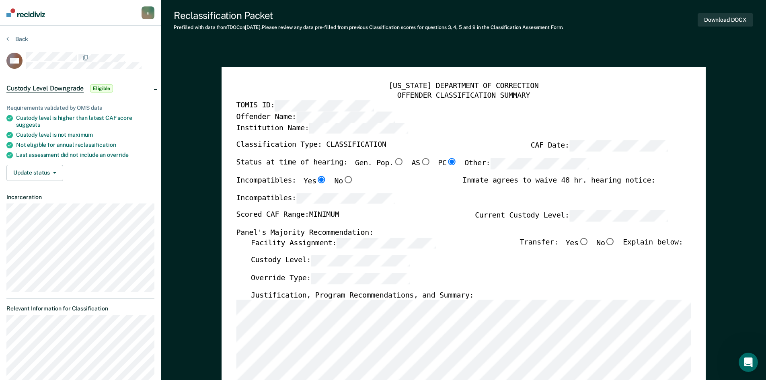
click at [615, 241] on input "No" at bounding box center [610, 241] width 10 height 7
type textarea "x"
radio input "true"
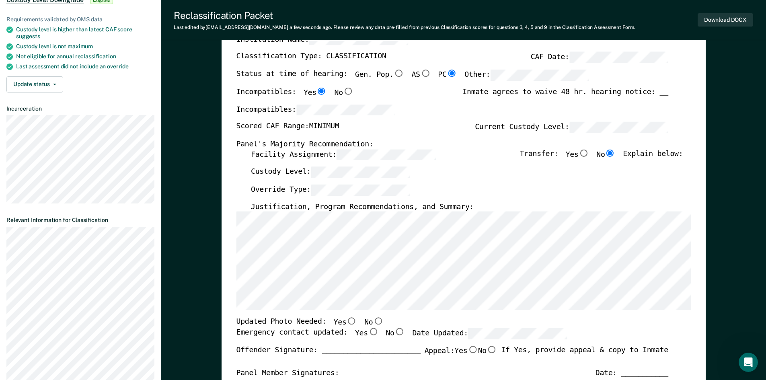
scroll to position [121, 0]
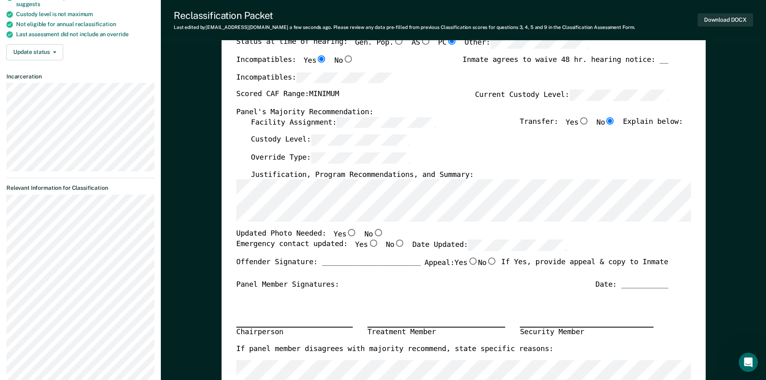
click at [346, 233] on input "Yes" at bounding box center [351, 232] width 10 height 7
type textarea "x"
radio input "true"
click at [367, 244] on input "Yes" at bounding box center [372, 243] width 10 height 7
type textarea "x"
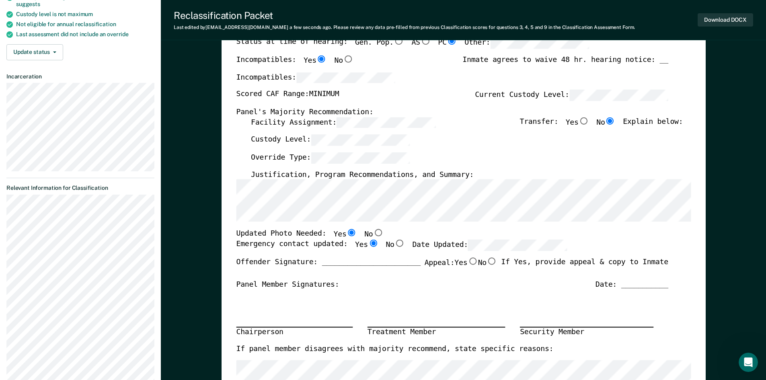
radio input "true"
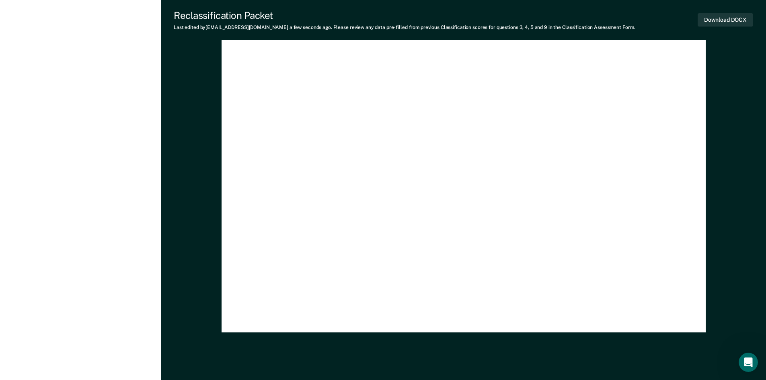
scroll to position [2331, 0]
click at [732, 16] on button "Download DOCX" at bounding box center [724, 19] width 55 height 13
type textarea "x"
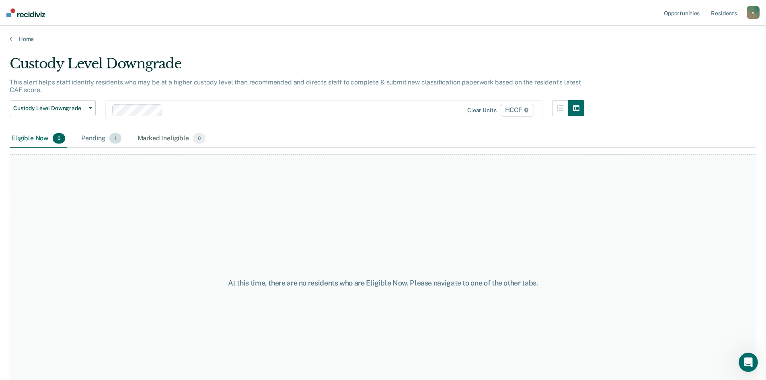
click at [98, 133] on div "Pending 1" at bounding box center [101, 139] width 43 height 18
